Goal: Task Accomplishment & Management: Manage account settings

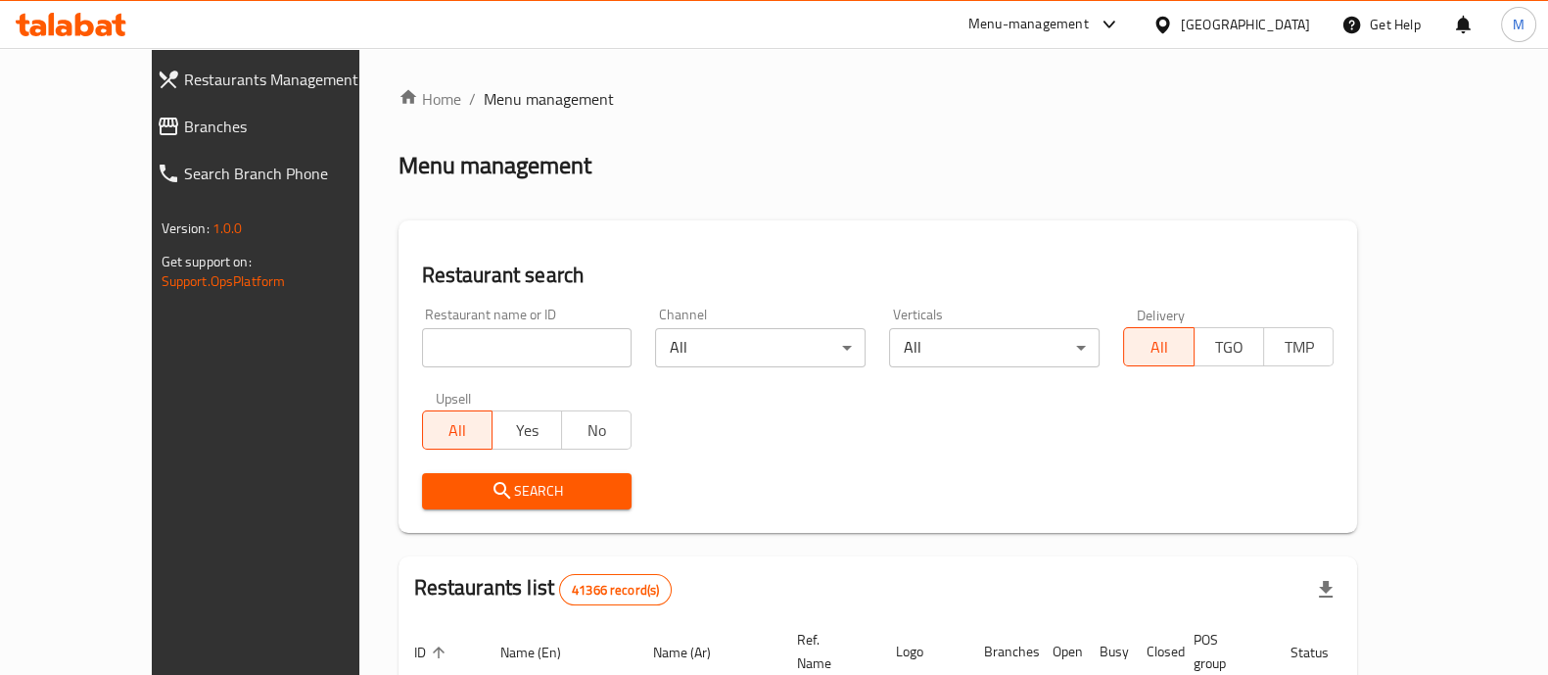
click at [422, 336] on input "search" at bounding box center [527, 347] width 211 height 39
type input "nouh"
click button "Search" at bounding box center [527, 491] width 211 height 36
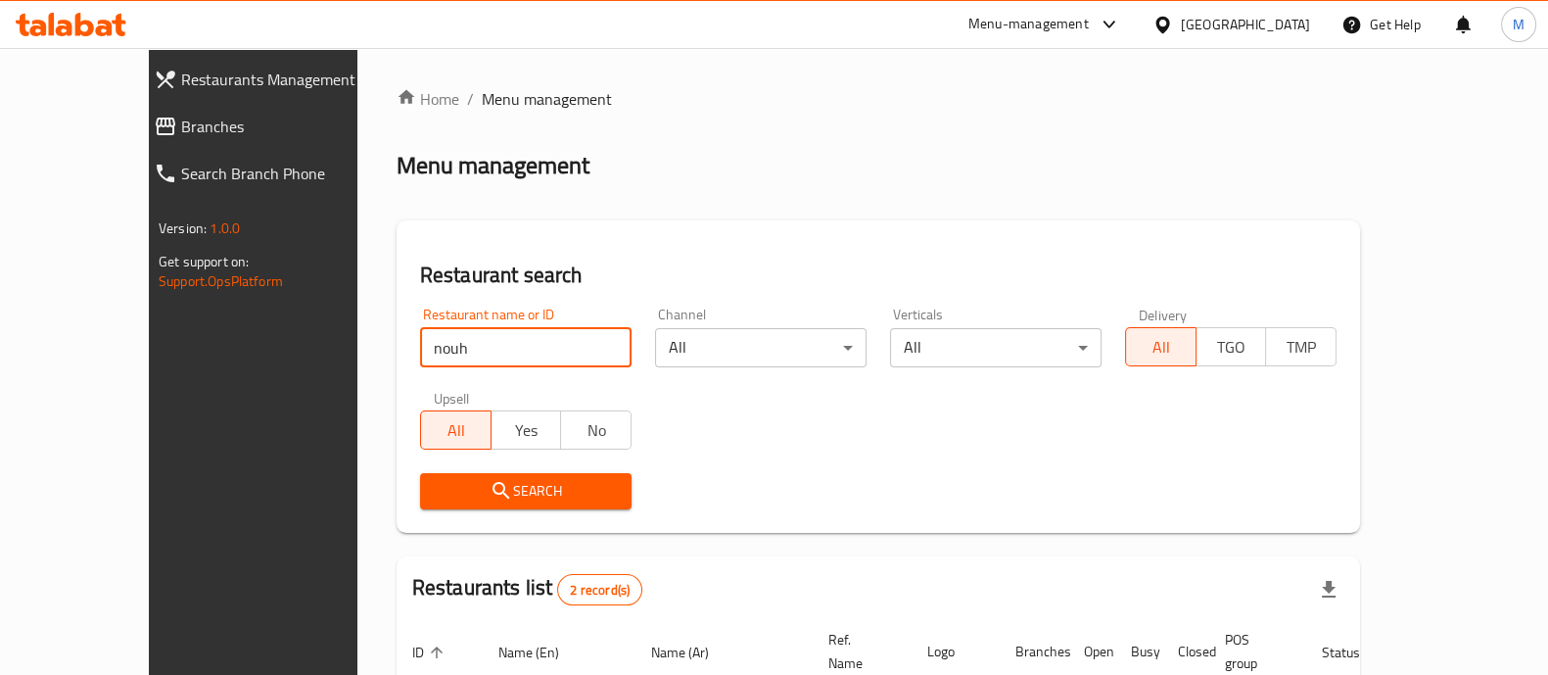
scroll to position [229, 0]
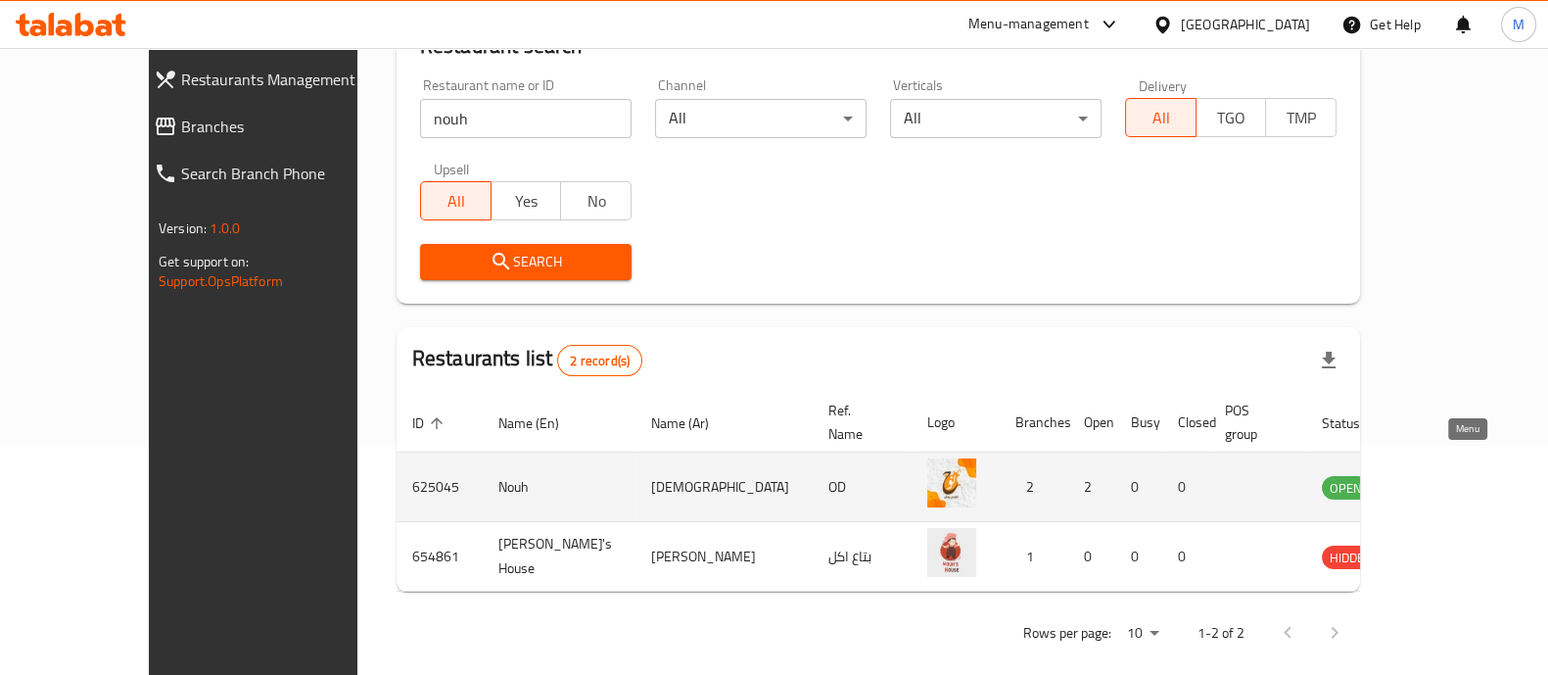
click at [1447, 480] on icon "enhanced table" at bounding box center [1437, 488] width 22 height 17
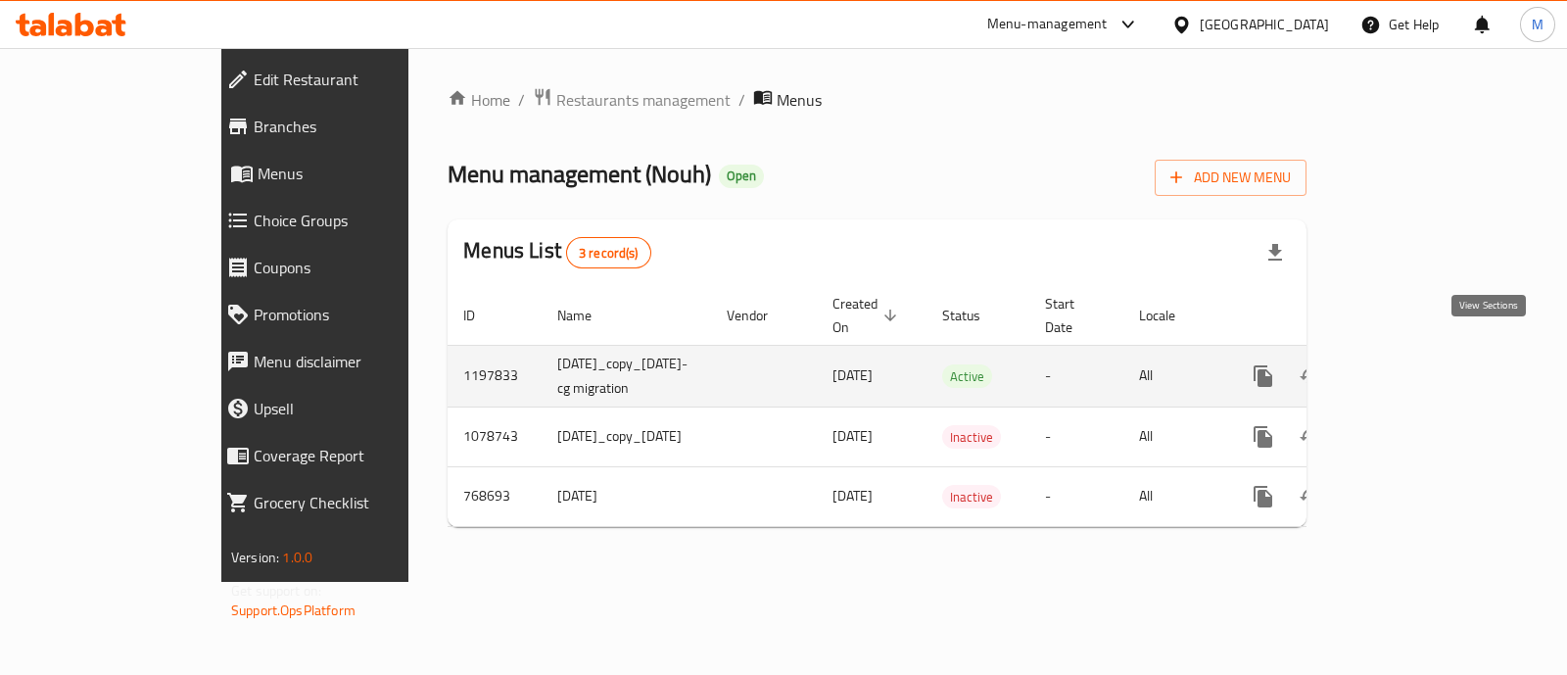
click at [1416, 364] on icon "enhanced table" at bounding box center [1404, 376] width 24 height 24
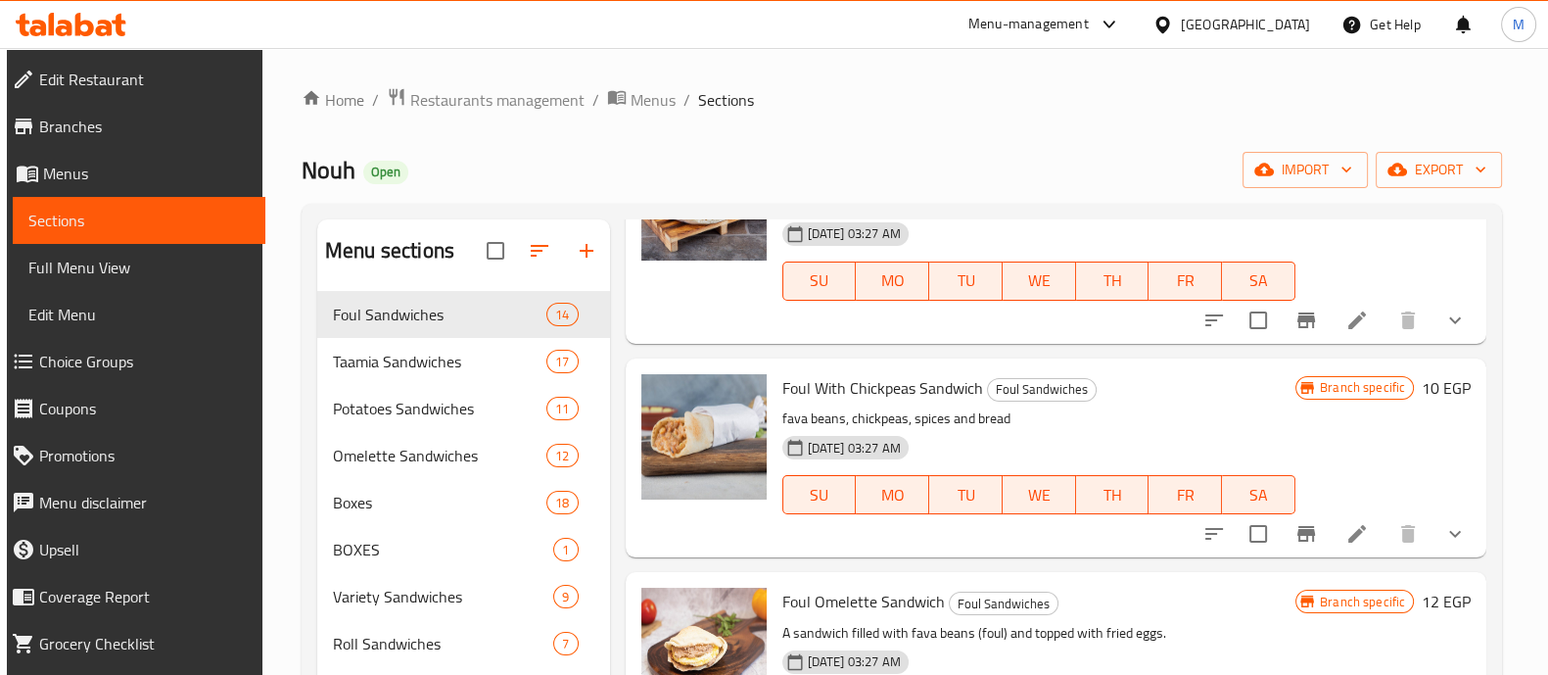
scroll to position [1713, 0]
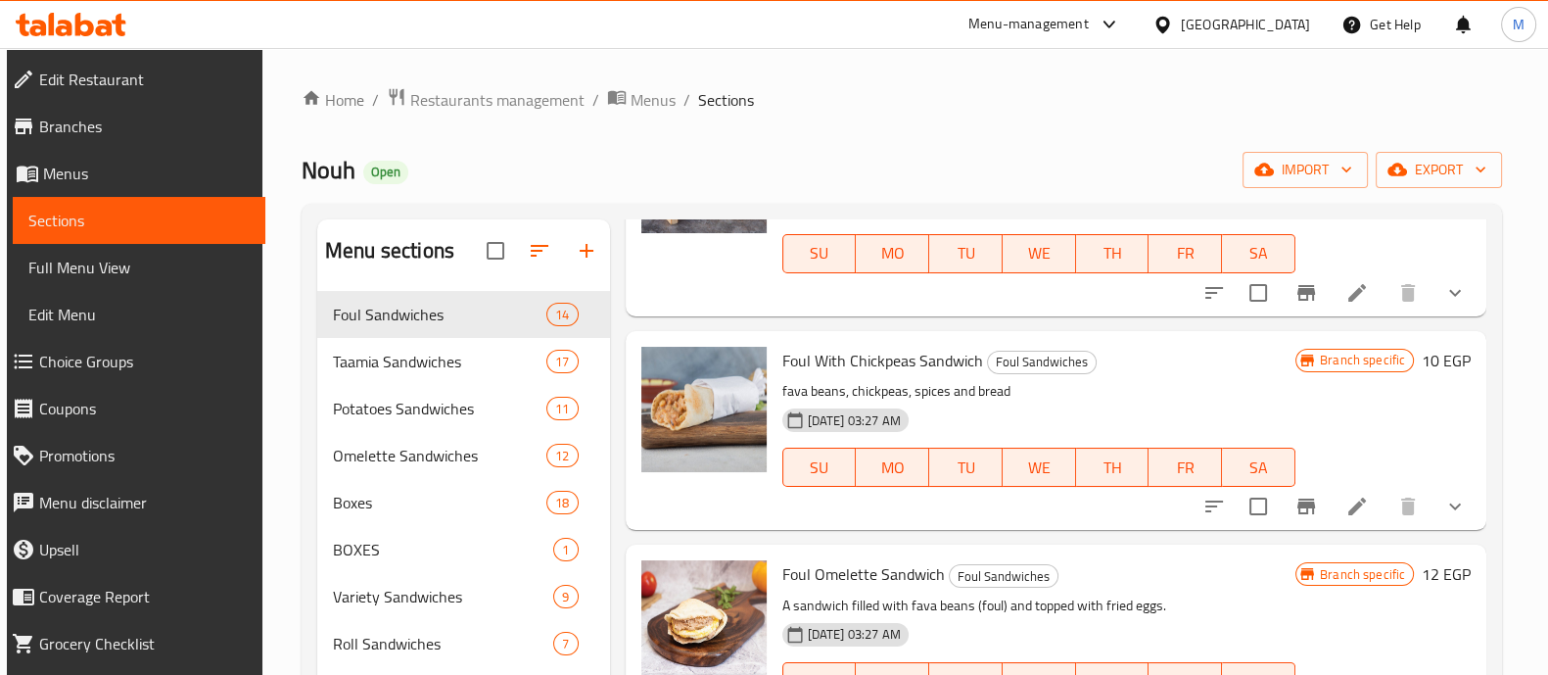
click at [1089, 21] on div "Menu-management" at bounding box center [1028, 25] width 120 height 24
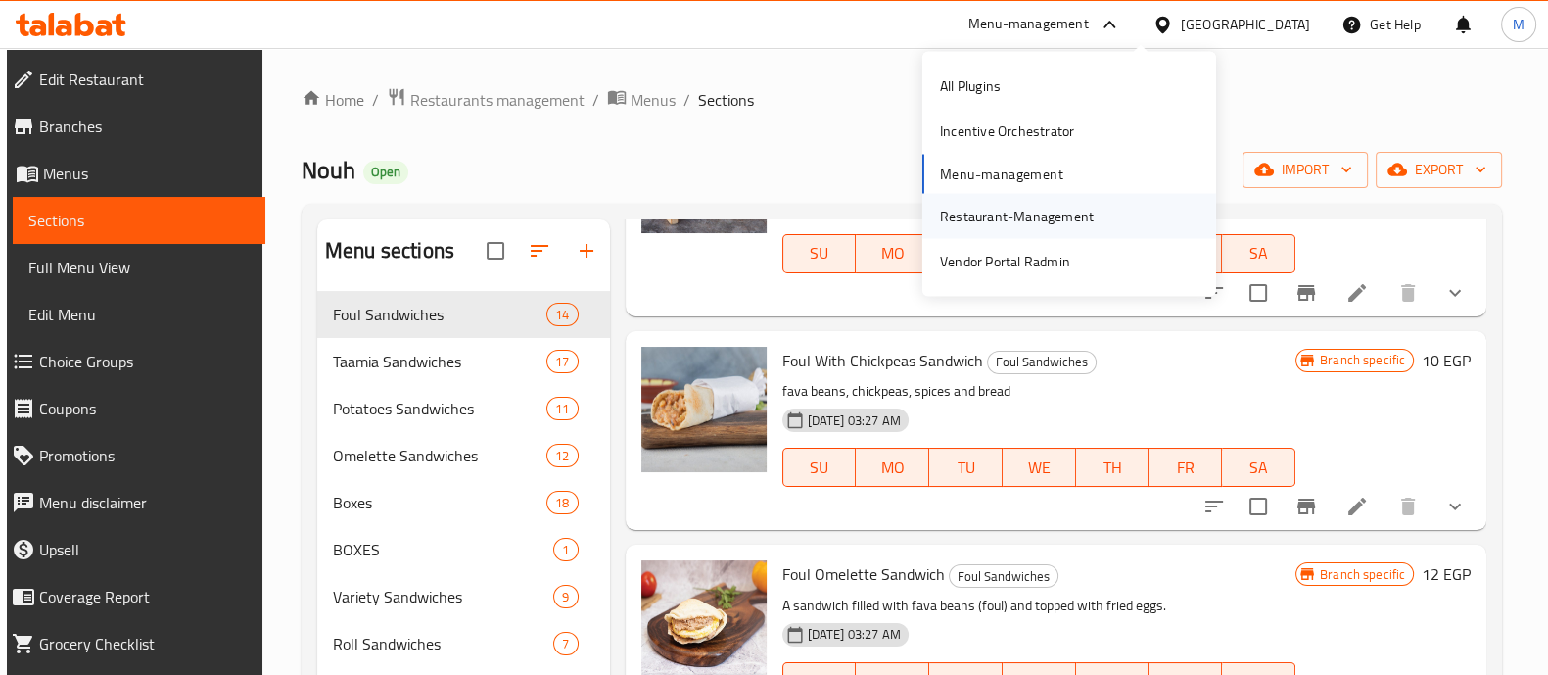
click at [1038, 218] on div "Restaurant-Management" at bounding box center [1017, 216] width 154 height 22
